Goal: Transaction & Acquisition: Download file/media

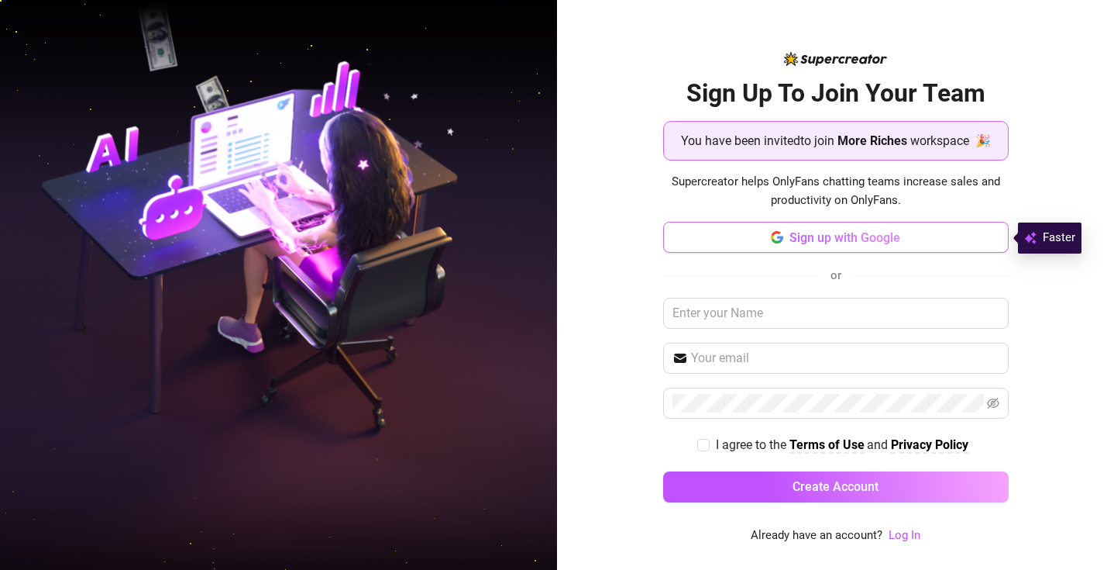
click at [722, 236] on button "Sign up with Google" at bounding box center [836, 237] width 346 height 31
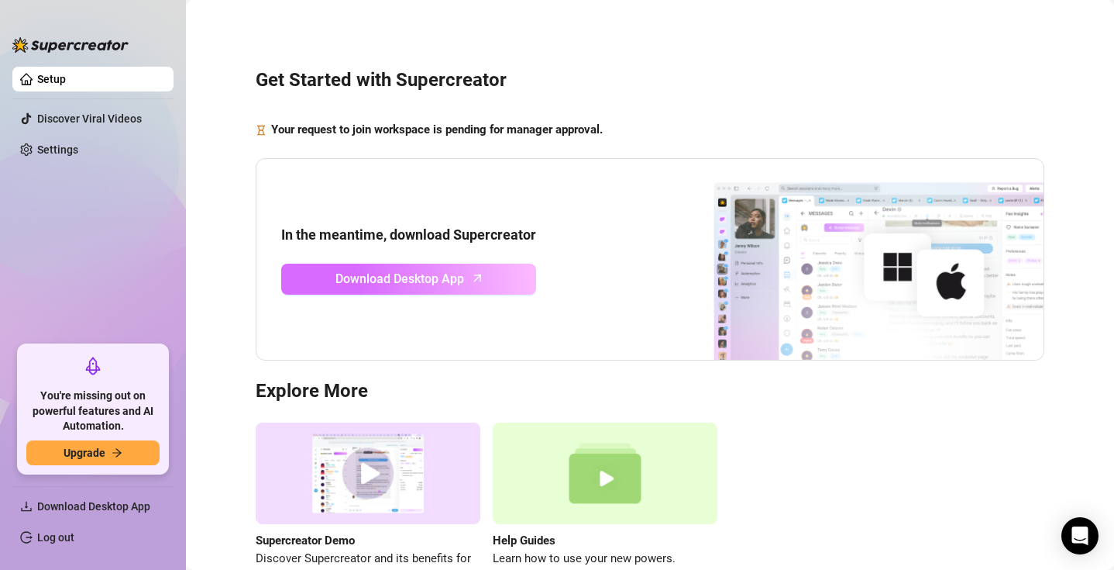
click at [456, 273] on span "Download Desktop App" at bounding box center [400, 278] width 129 height 19
